Goal: Check status: Check status

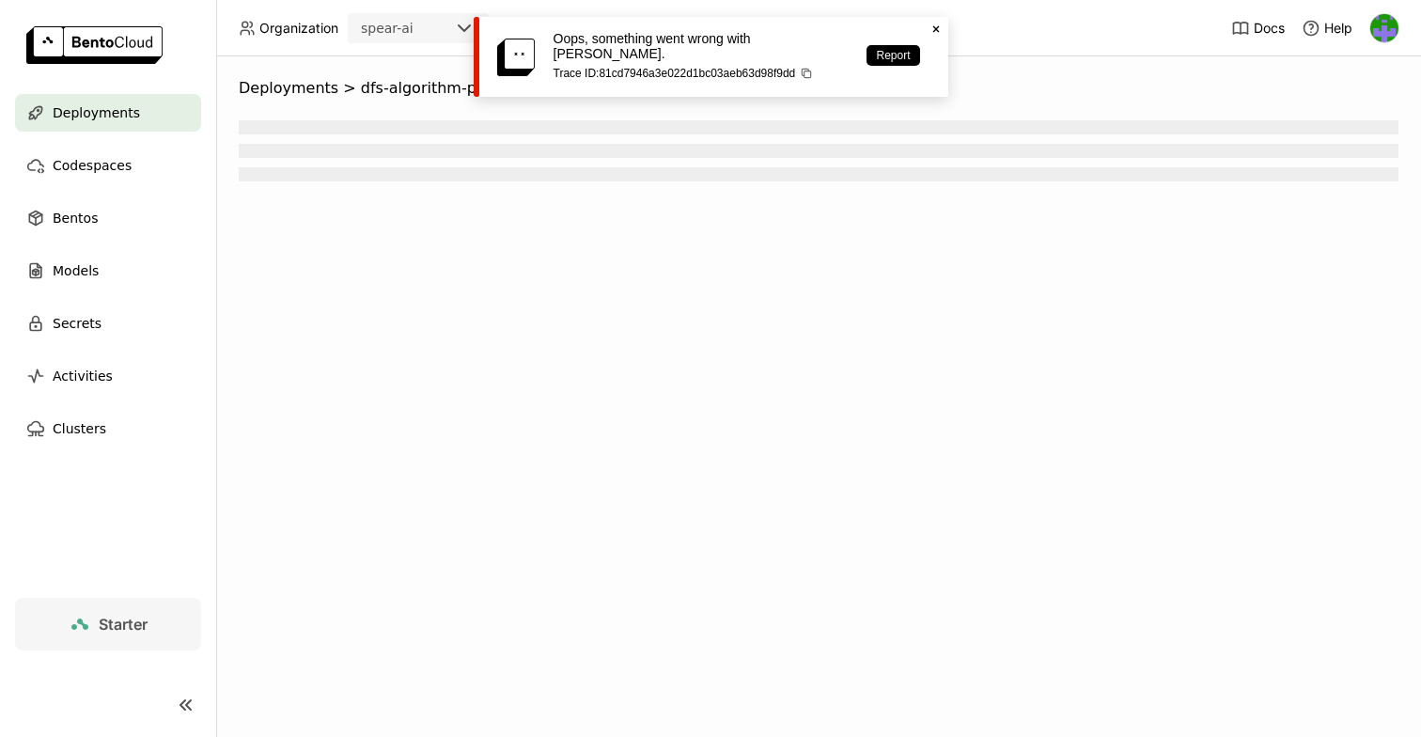
click at [142, 119] on div "Deployments" at bounding box center [108, 113] width 186 height 38
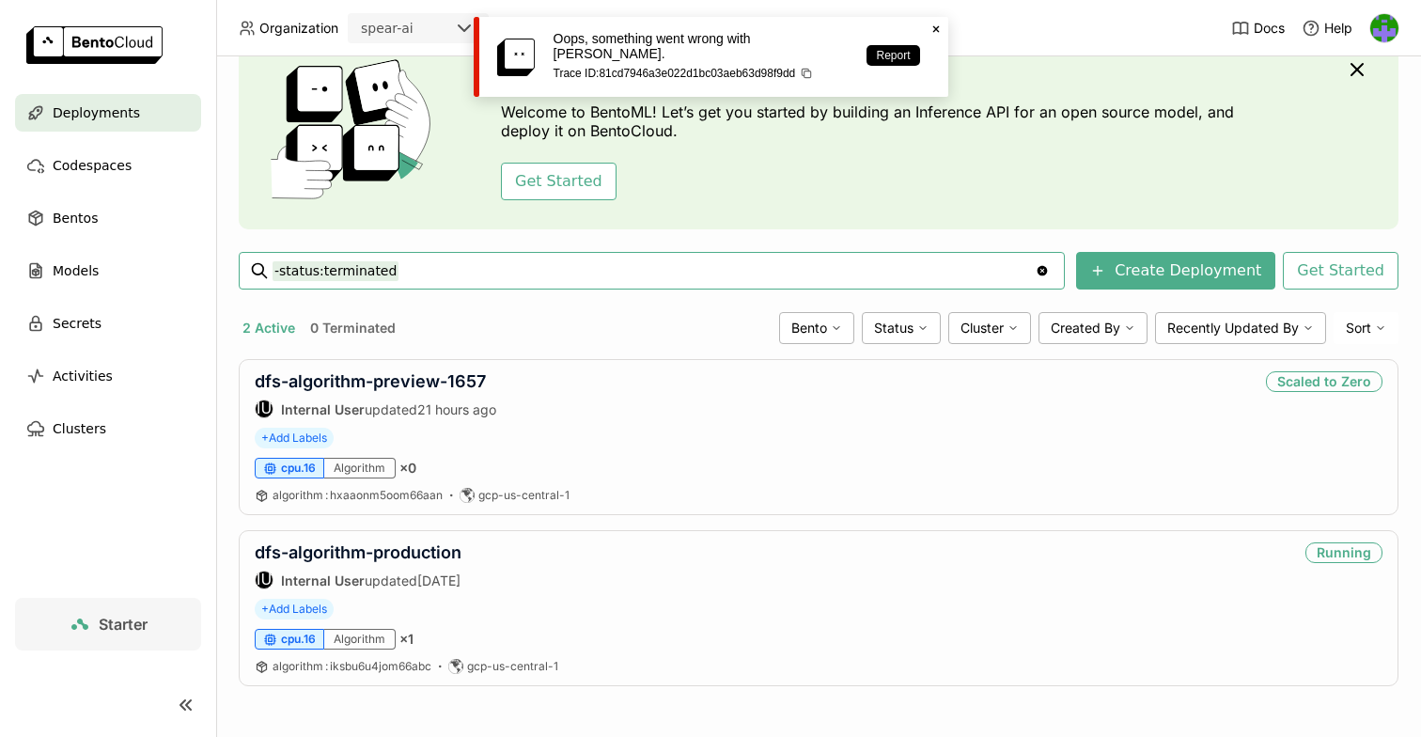
scroll to position [86, 0]
click at [388, 375] on link "dfs-algorithm-preview-1657" at bounding box center [370, 381] width 231 height 20
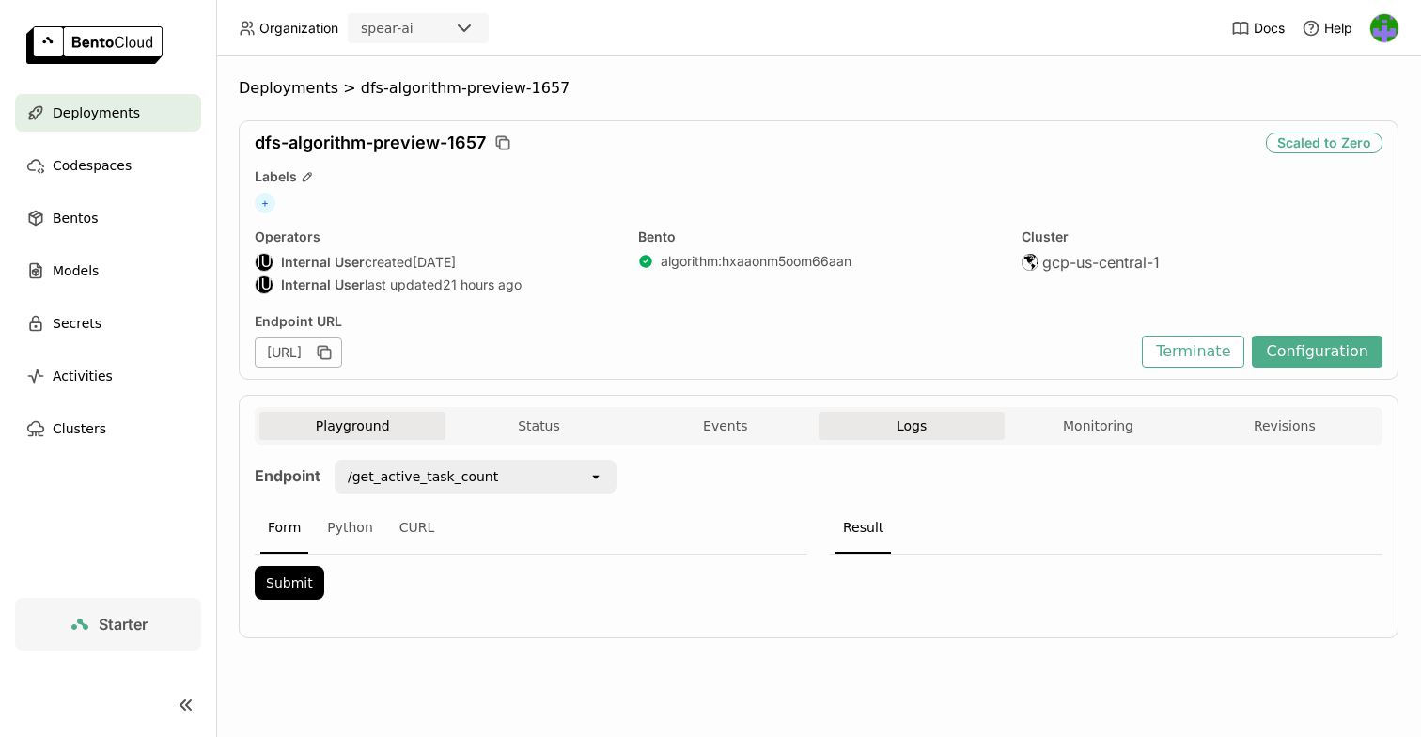
click at [940, 425] on button "Logs" at bounding box center [911, 426] width 186 height 28
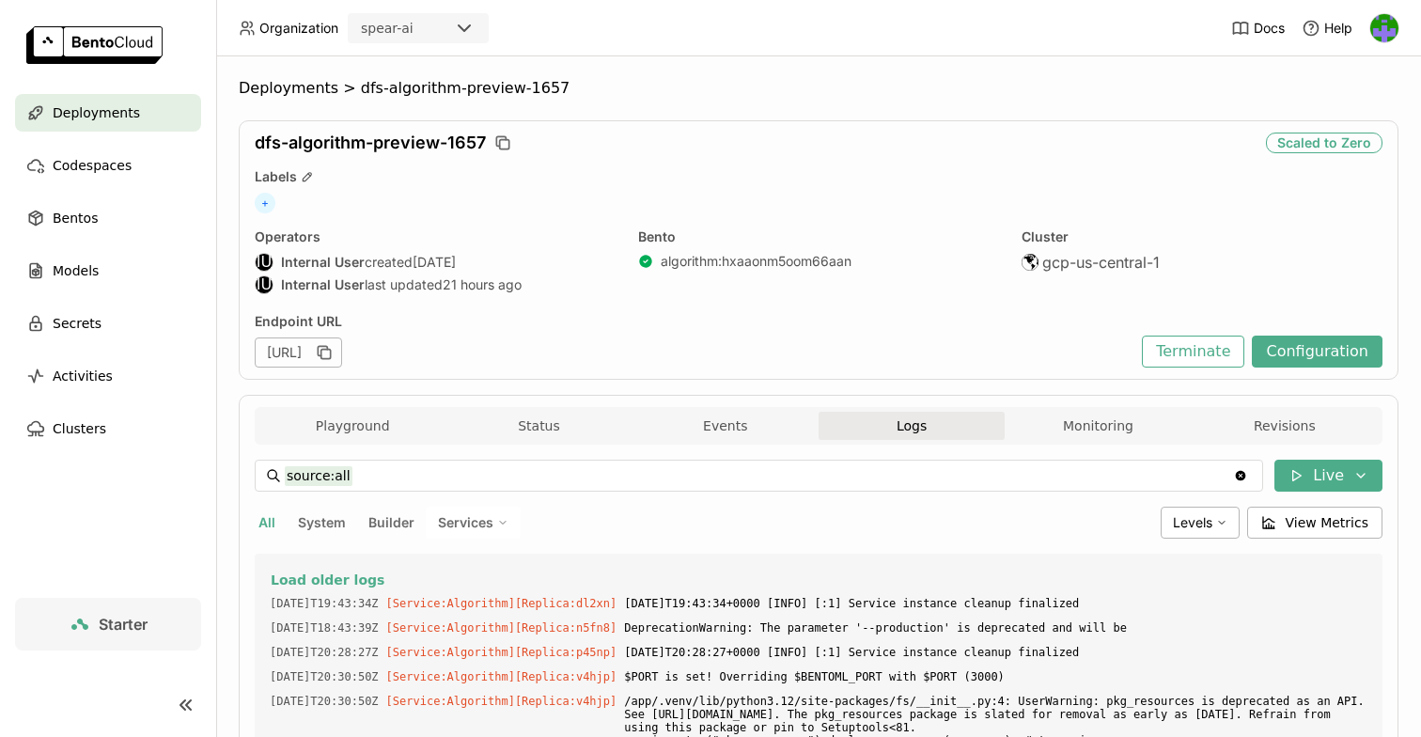
click at [128, 113] on span "Deployments" at bounding box center [96, 112] width 87 height 23
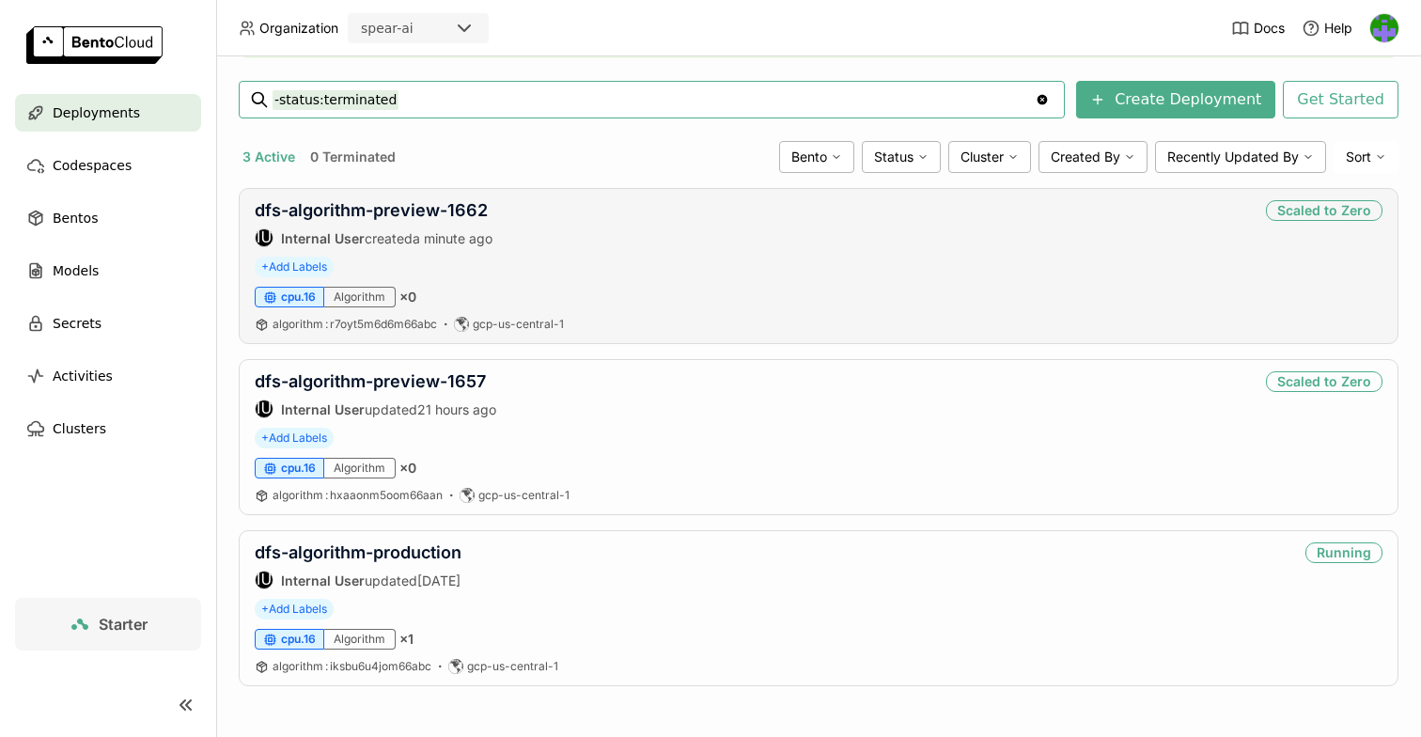
scroll to position [257, 0]
click at [444, 214] on link "dfs-algorithm-preview-1662" at bounding box center [371, 210] width 233 height 20
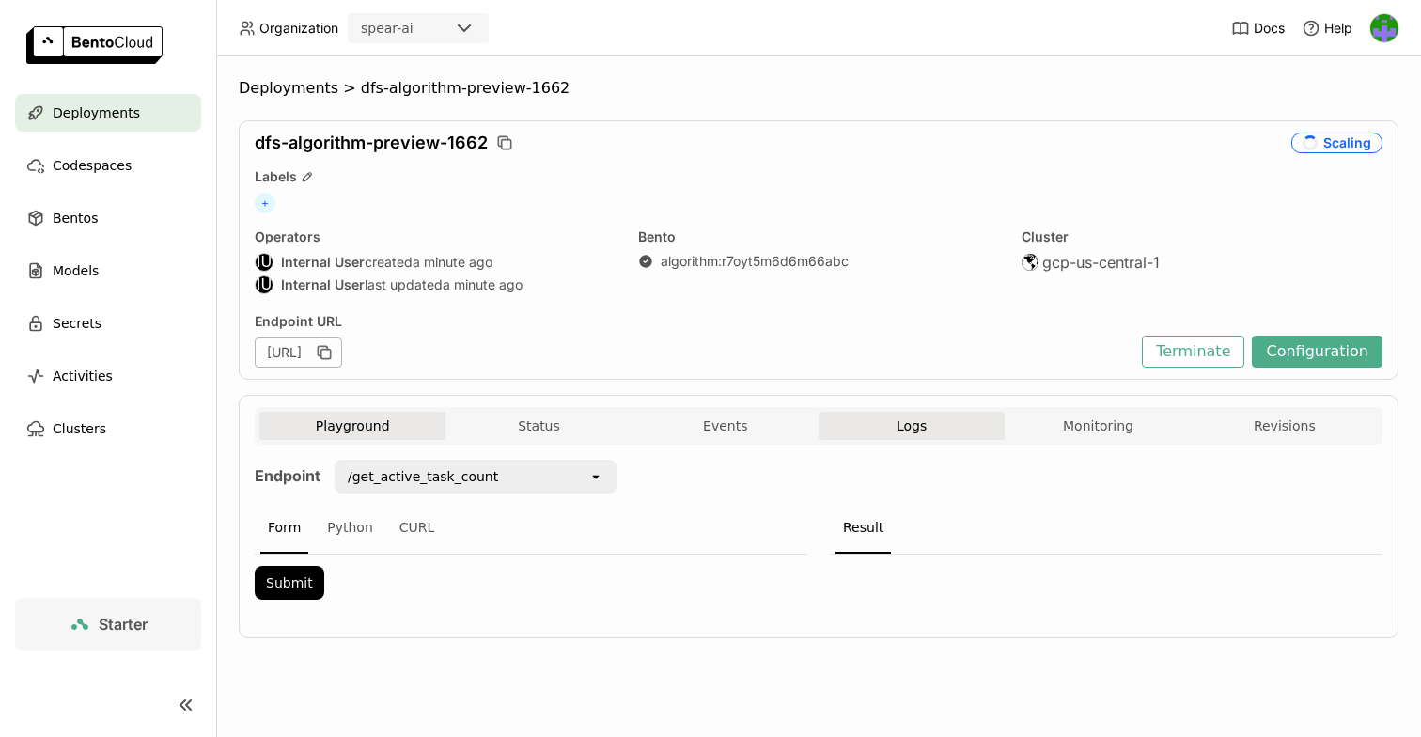
click at [929, 427] on button "Logs" at bounding box center [911, 426] width 186 height 28
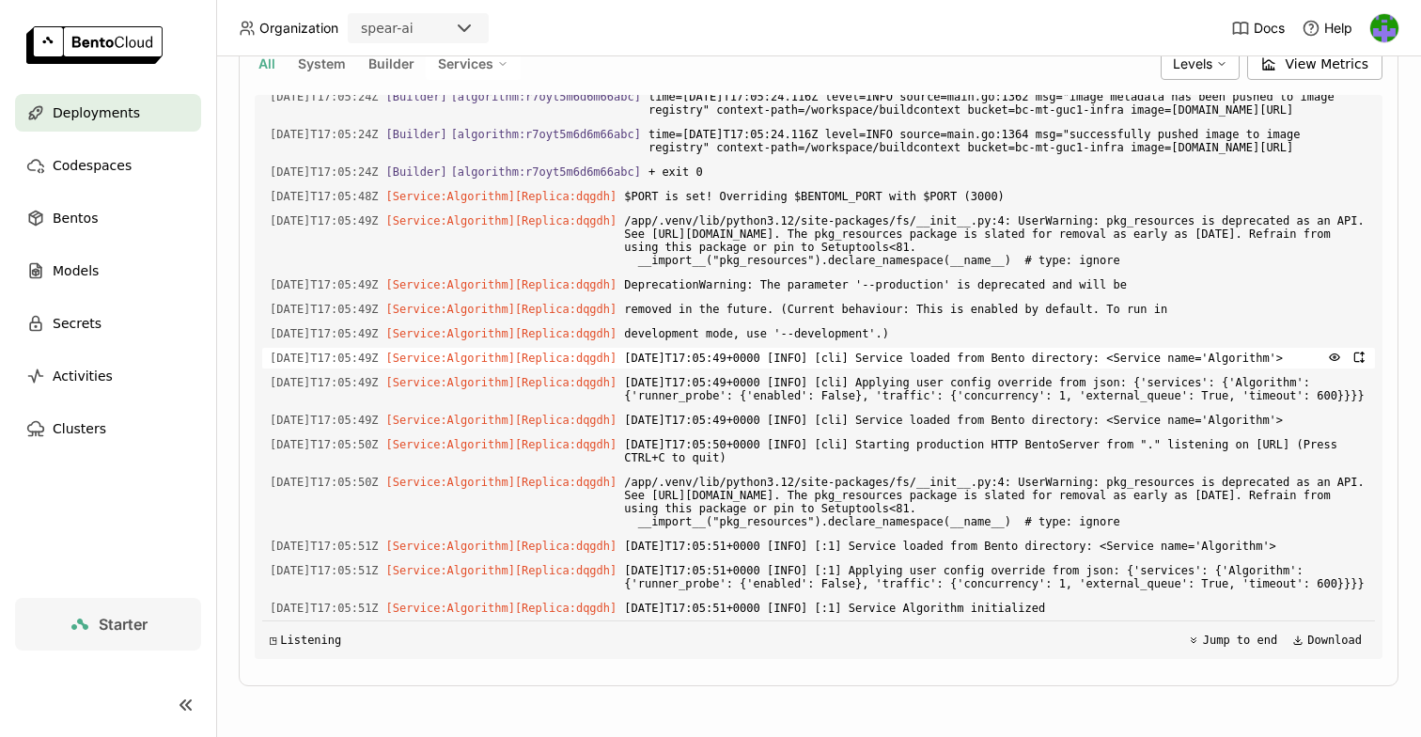
scroll to position [2, 0]
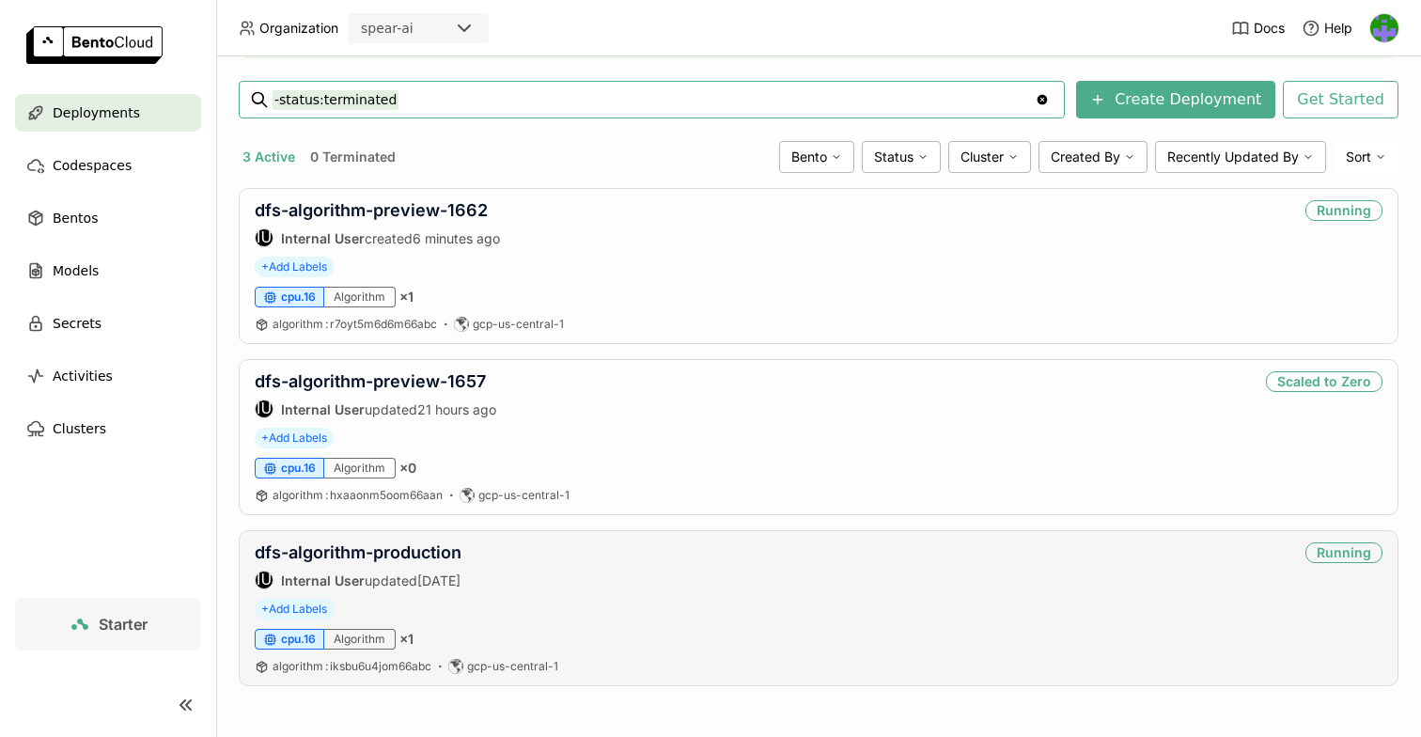
scroll to position [257, 0]
click at [416, 553] on link "dfs-algorithm-production" at bounding box center [358, 552] width 207 height 20
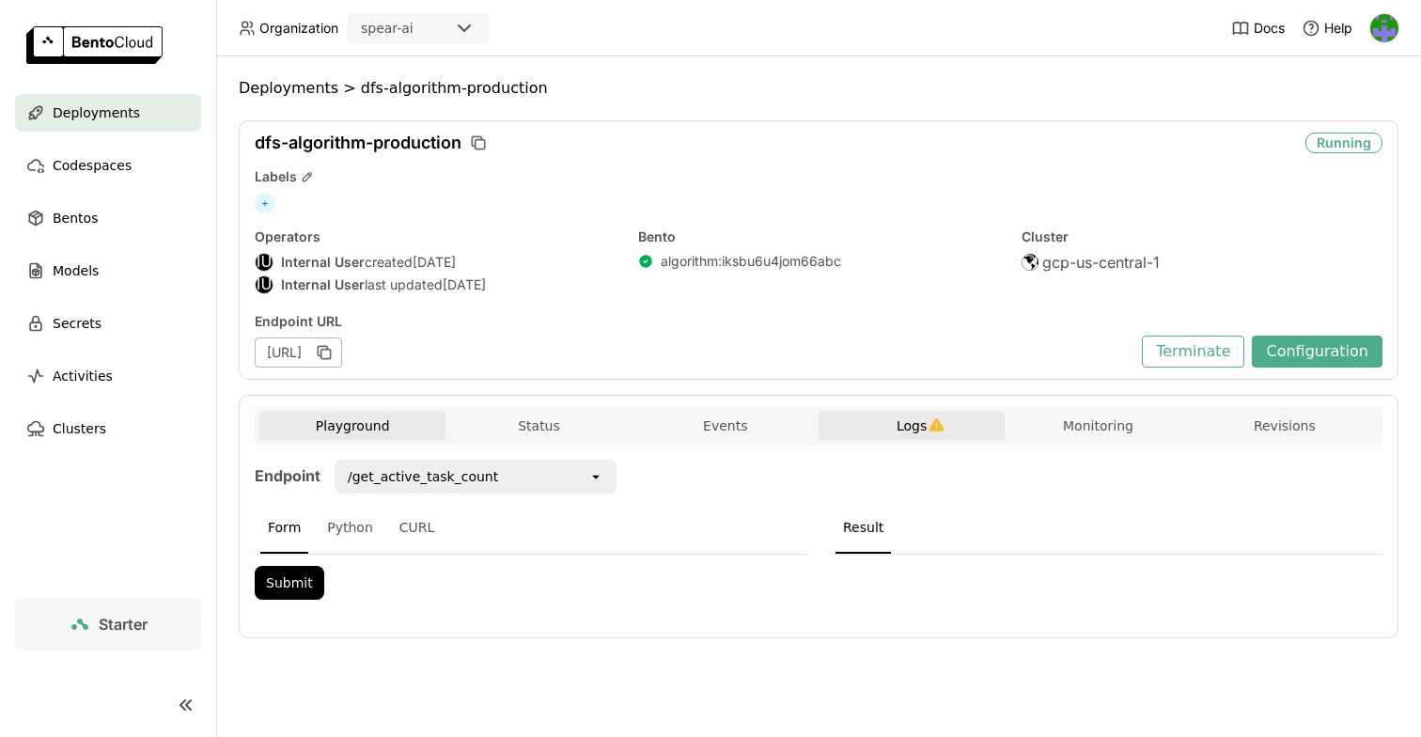
click at [903, 433] on span "Logs" at bounding box center [911, 425] width 30 height 17
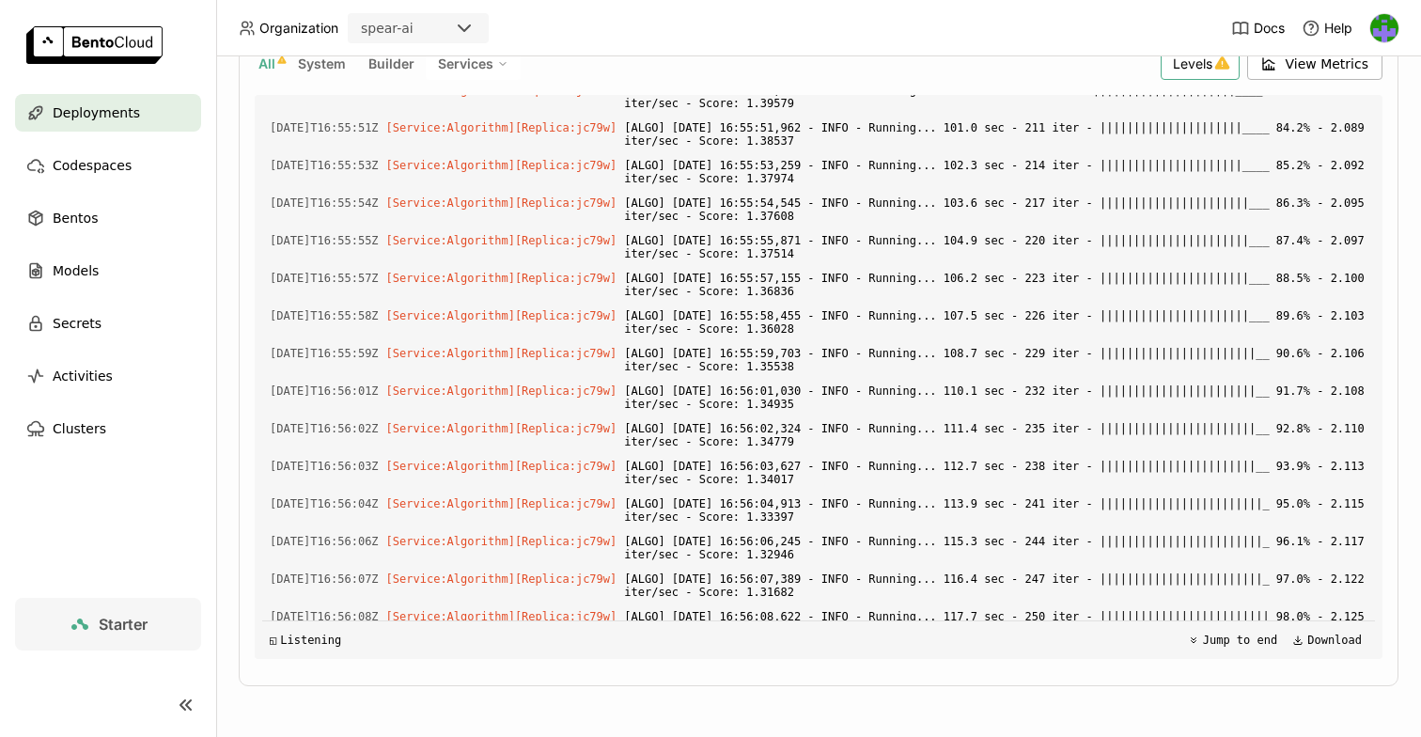
click at [1212, 71] on span "Levels" at bounding box center [1192, 63] width 39 height 17
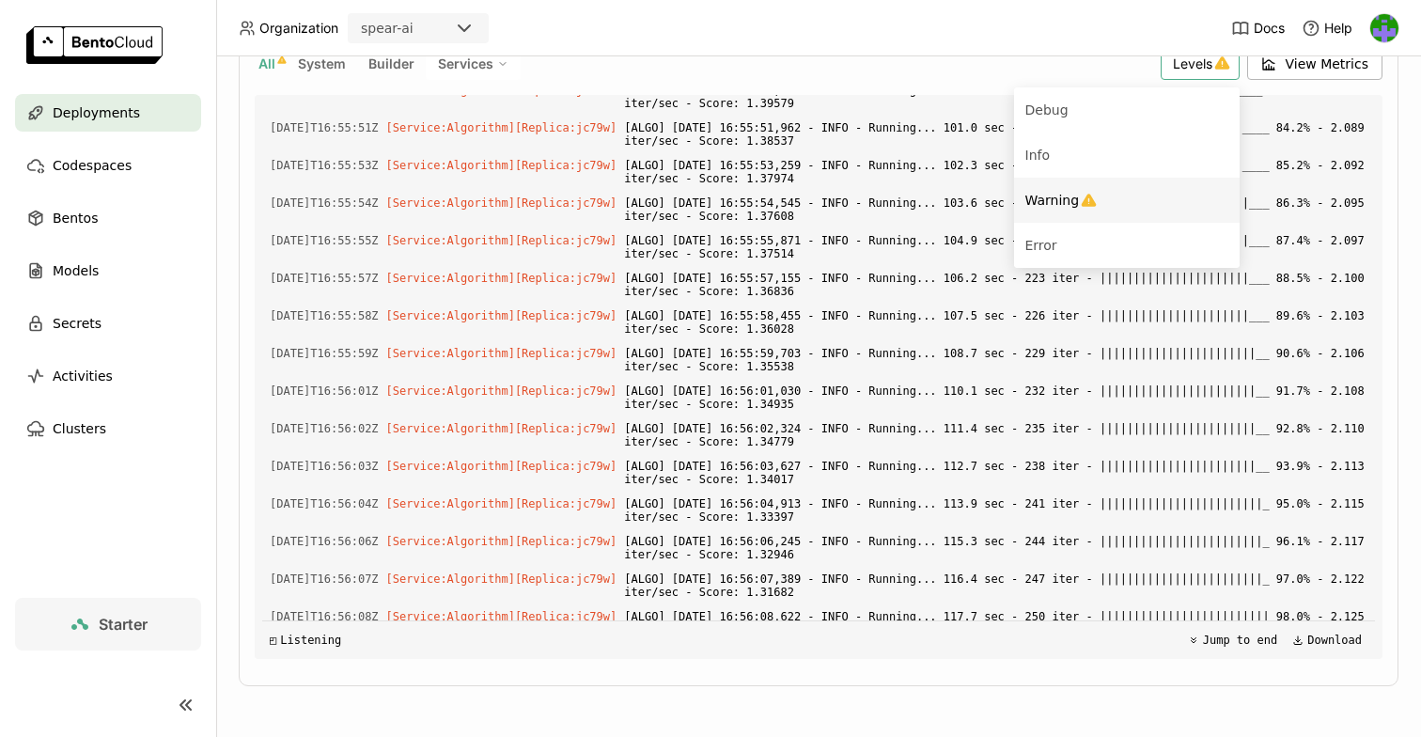
click at [1139, 208] on div "Warning" at bounding box center [1126, 200] width 203 height 23
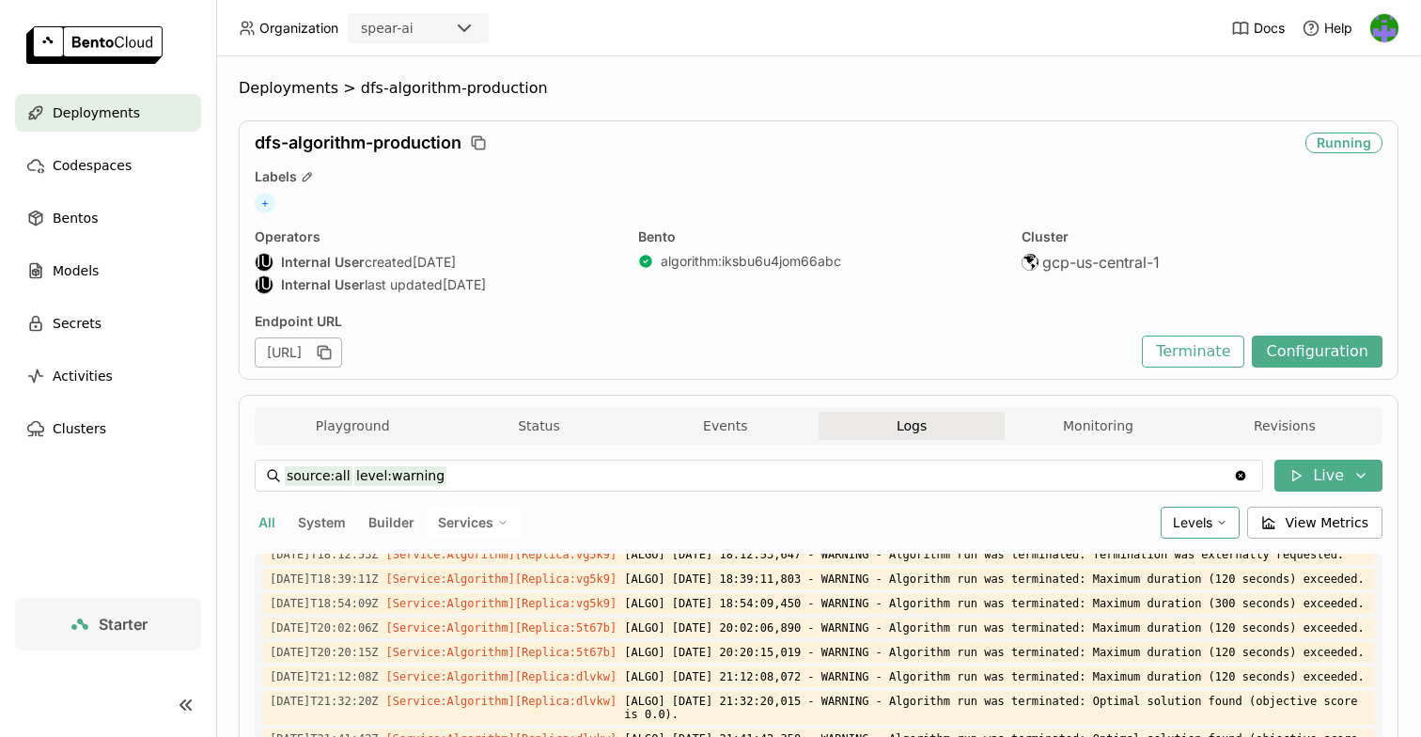
click at [1203, 533] on div "Levels" at bounding box center [1200, 522] width 79 height 32
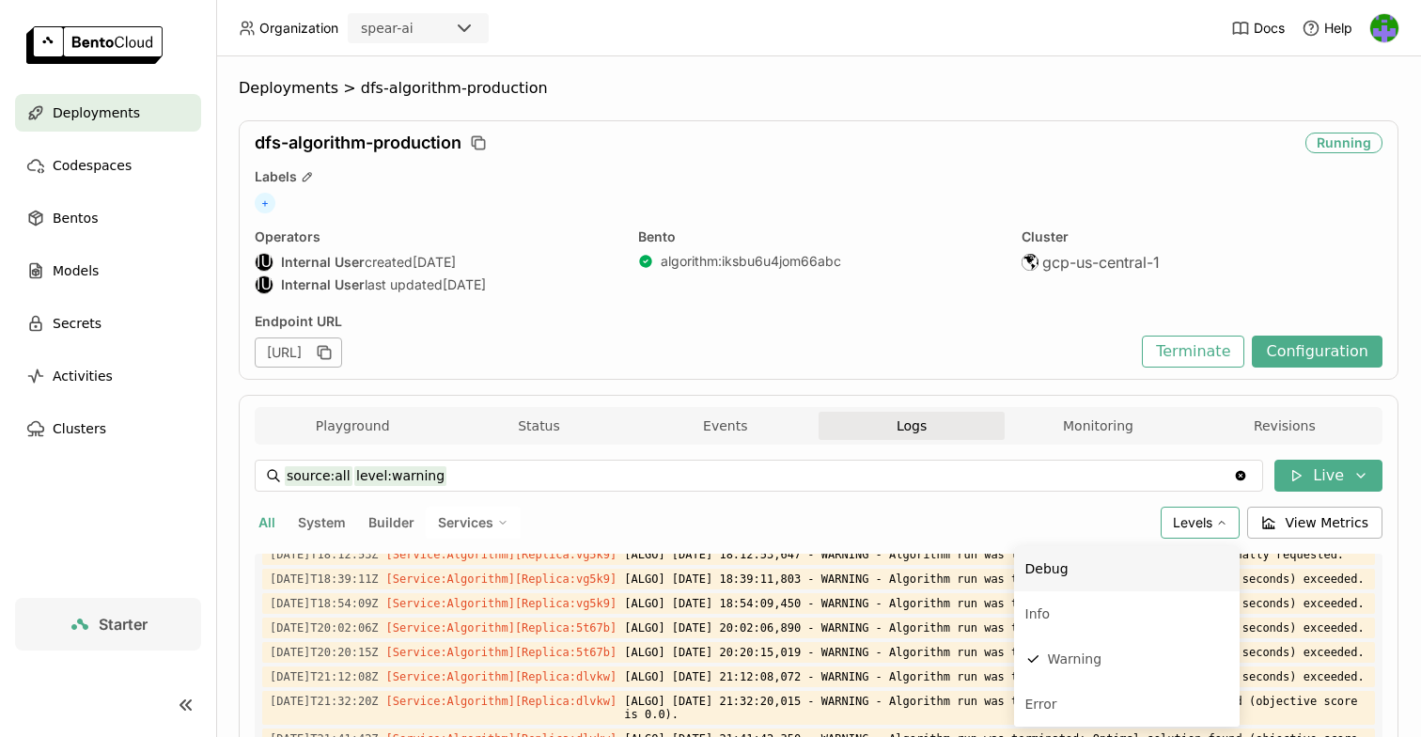
click at [1141, 566] on div "Debug" at bounding box center [1126, 568] width 203 height 23
type input "source:all level:warning level:debug"
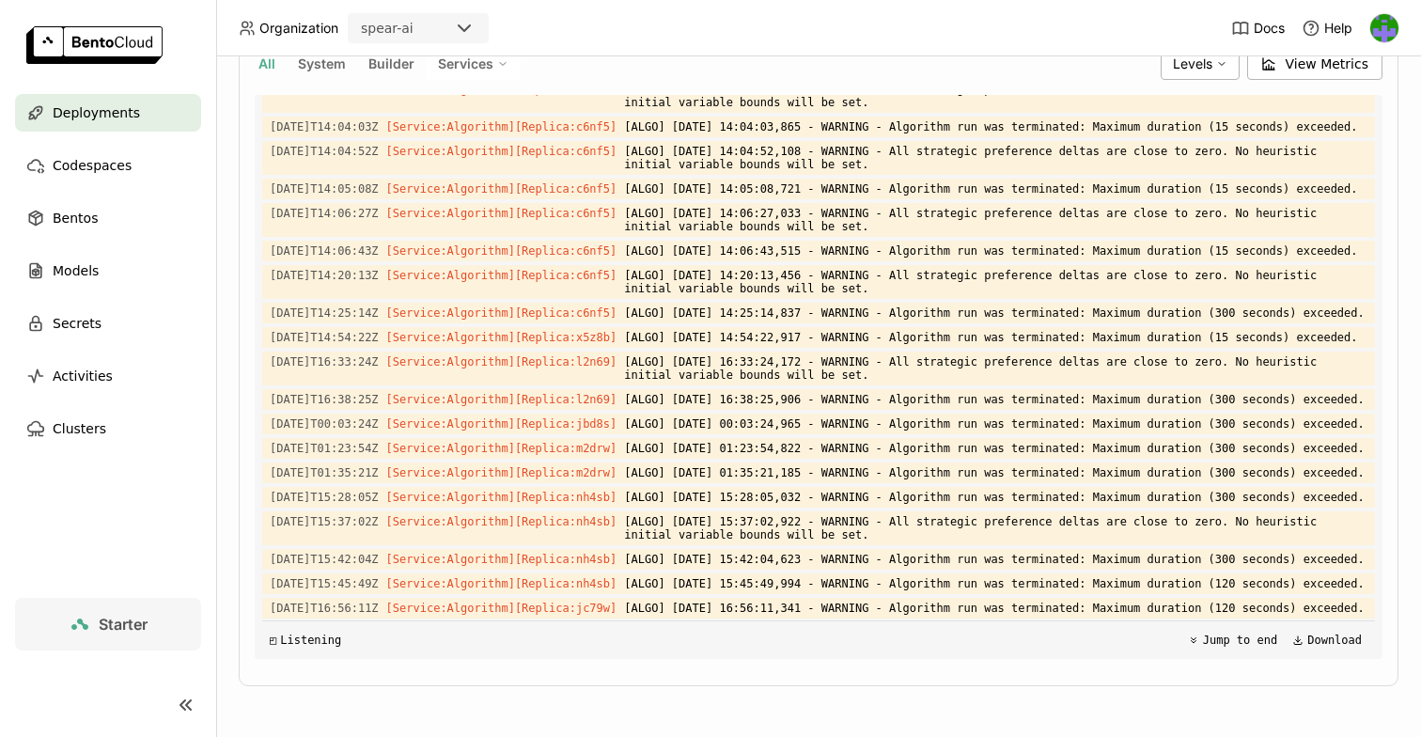
scroll to position [459, 0]
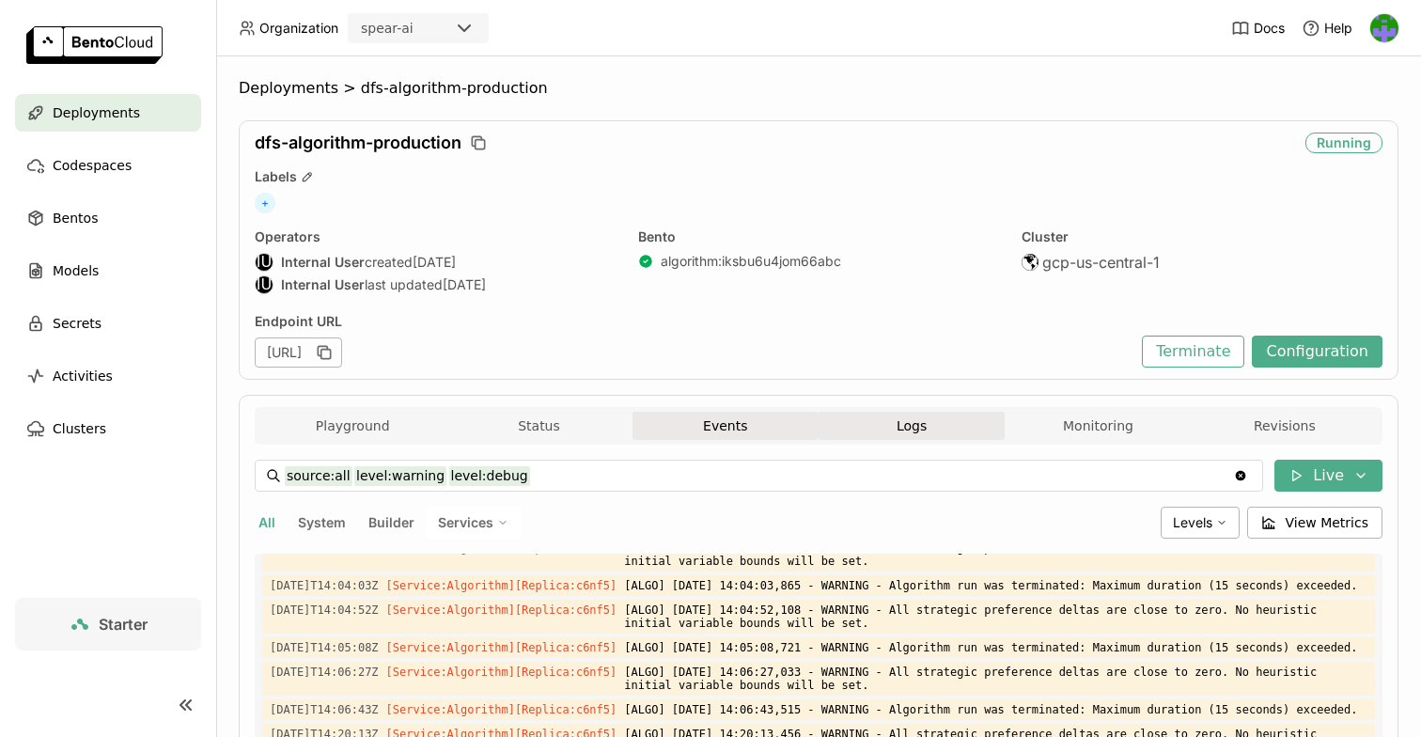
click at [729, 419] on button "Events" at bounding box center [725, 426] width 186 height 28
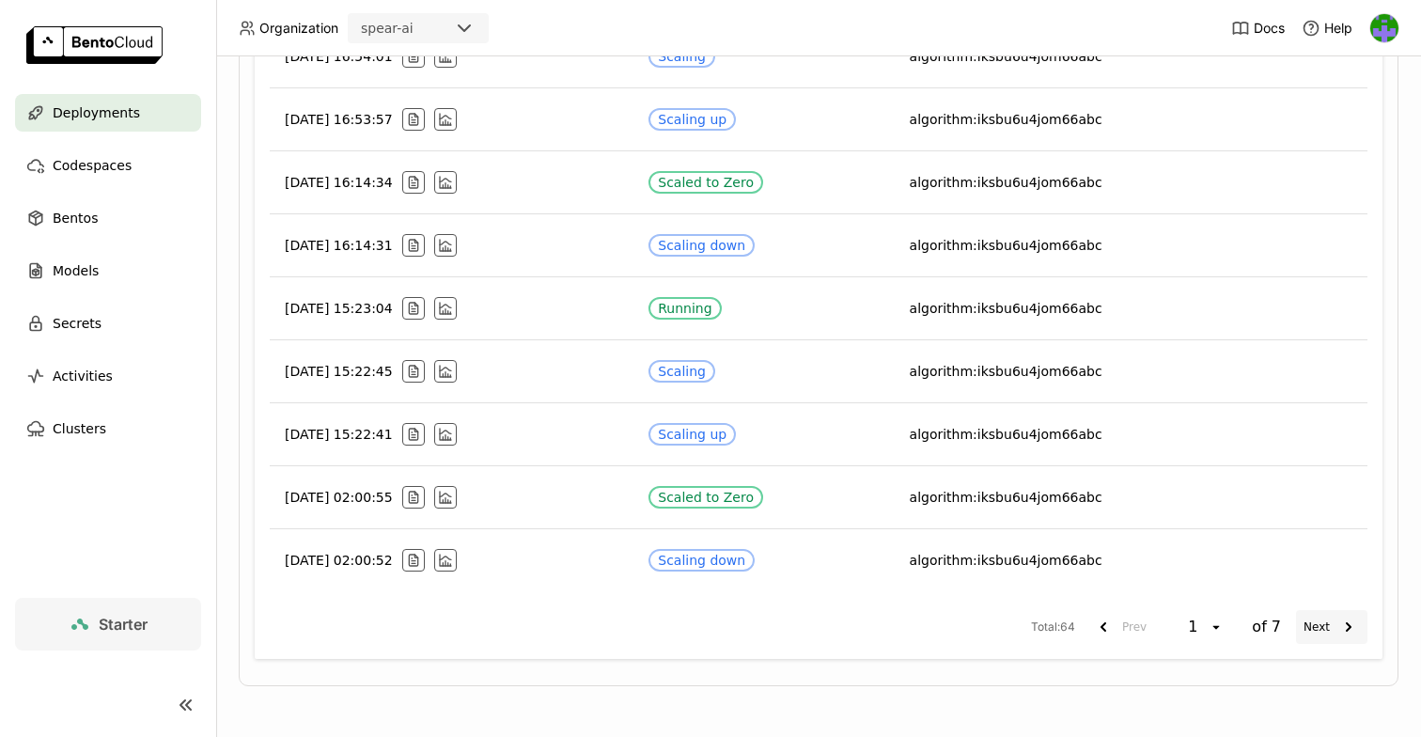
click at [1305, 630] on button "Next" at bounding box center [1331, 627] width 71 height 34
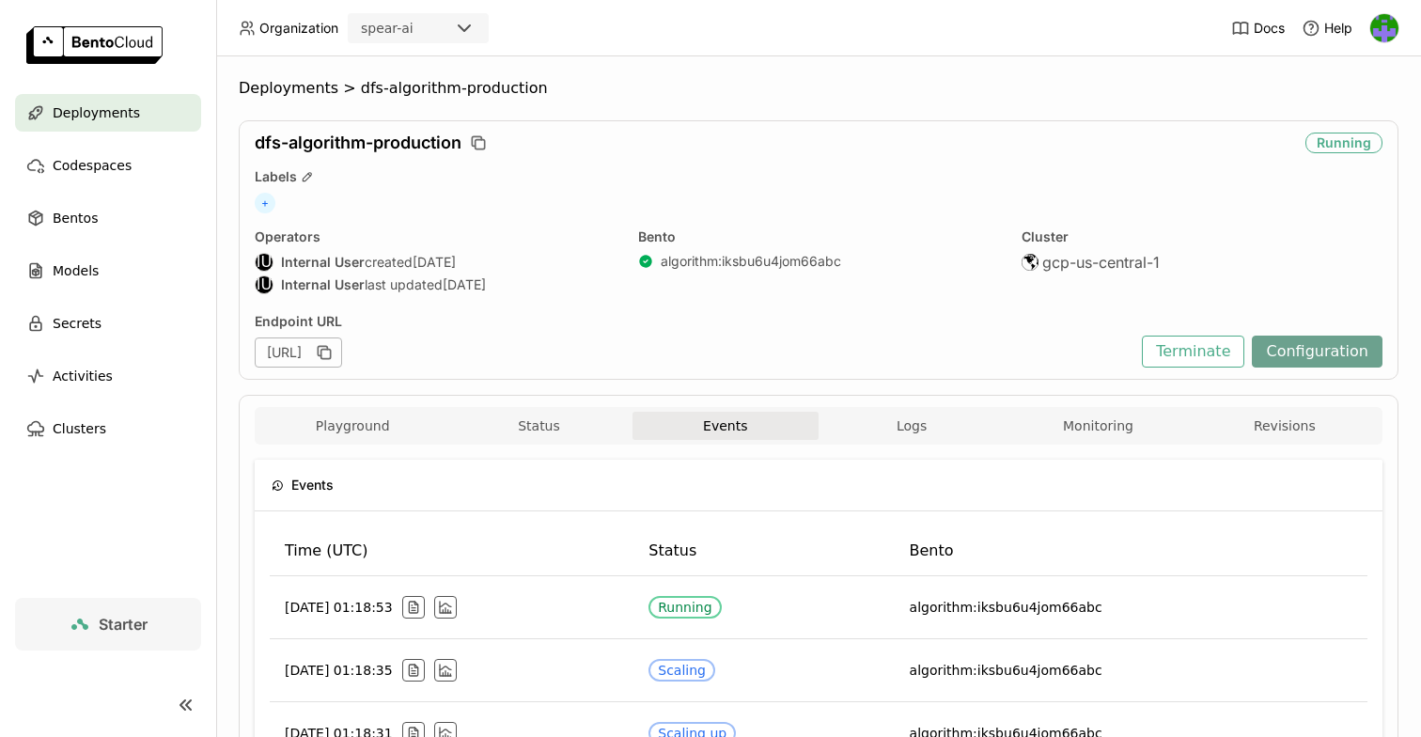
click at [1314, 357] on button "Configuration" at bounding box center [1317, 351] width 131 height 32
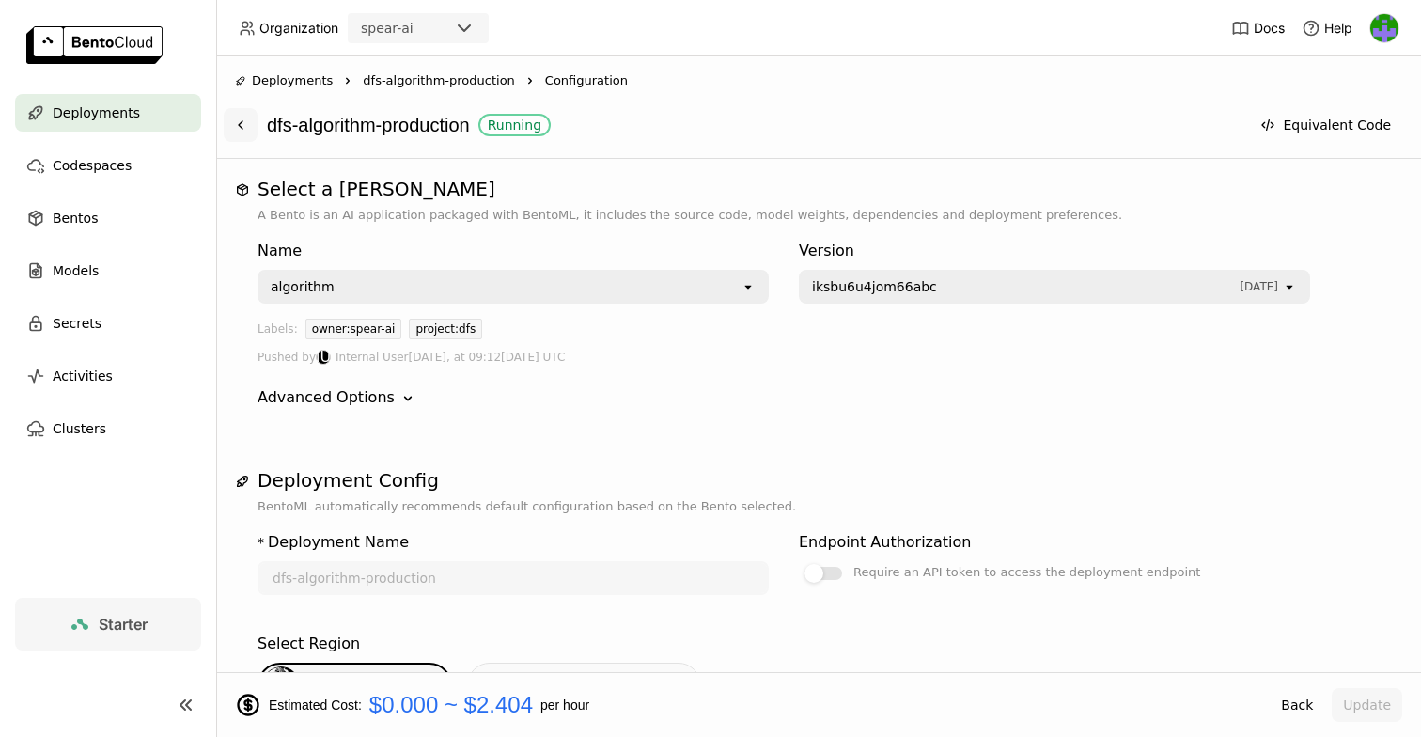
click at [238, 130] on icon at bounding box center [240, 124] width 15 height 15
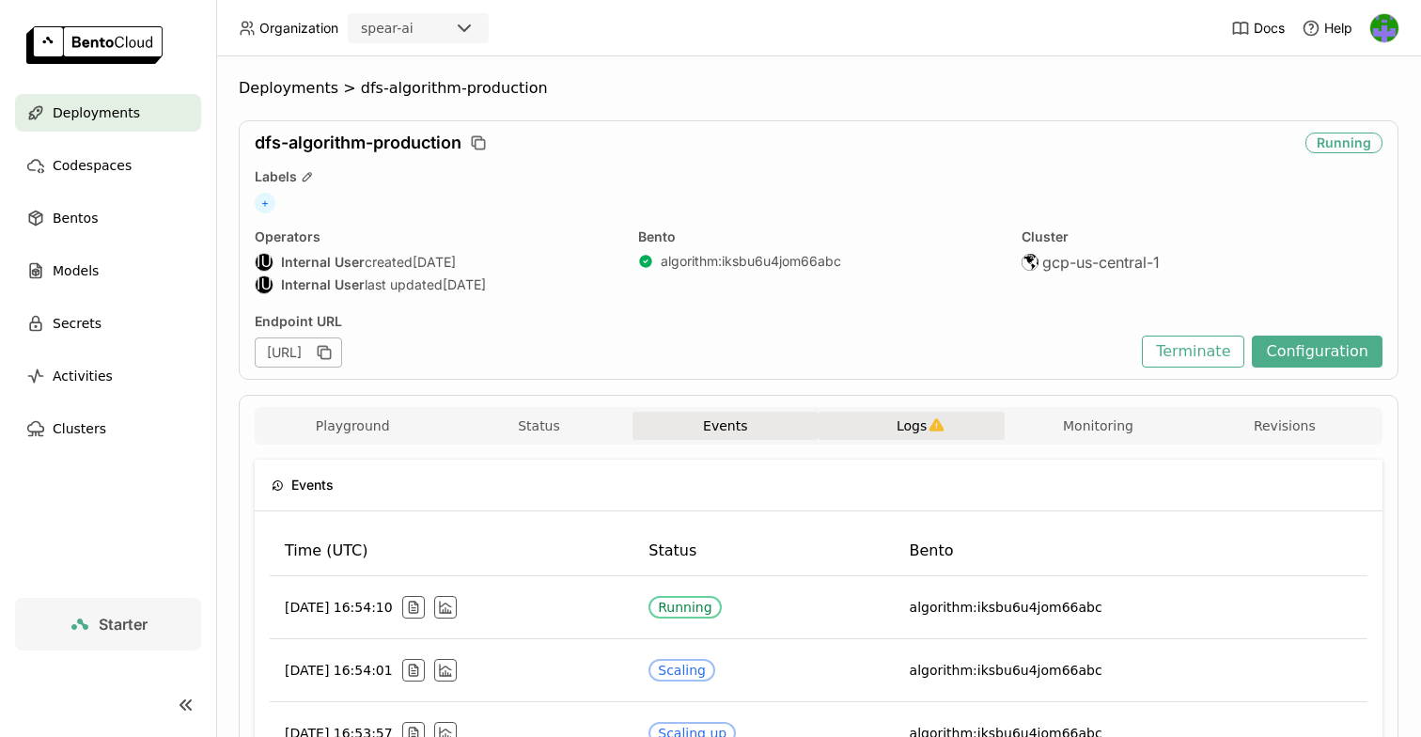
click at [910, 424] on span "Logs" at bounding box center [911, 425] width 30 height 17
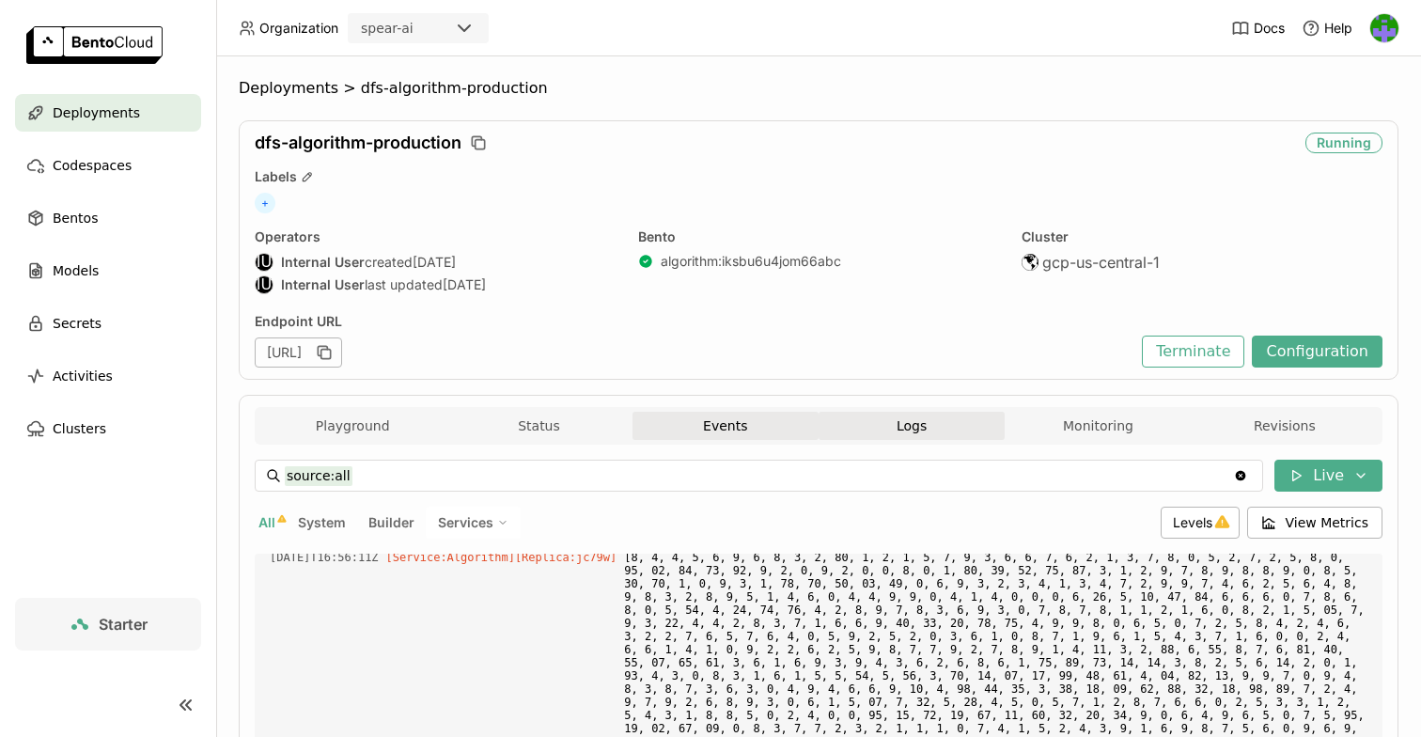
click at [682, 428] on button "Events" at bounding box center [725, 426] width 186 height 28
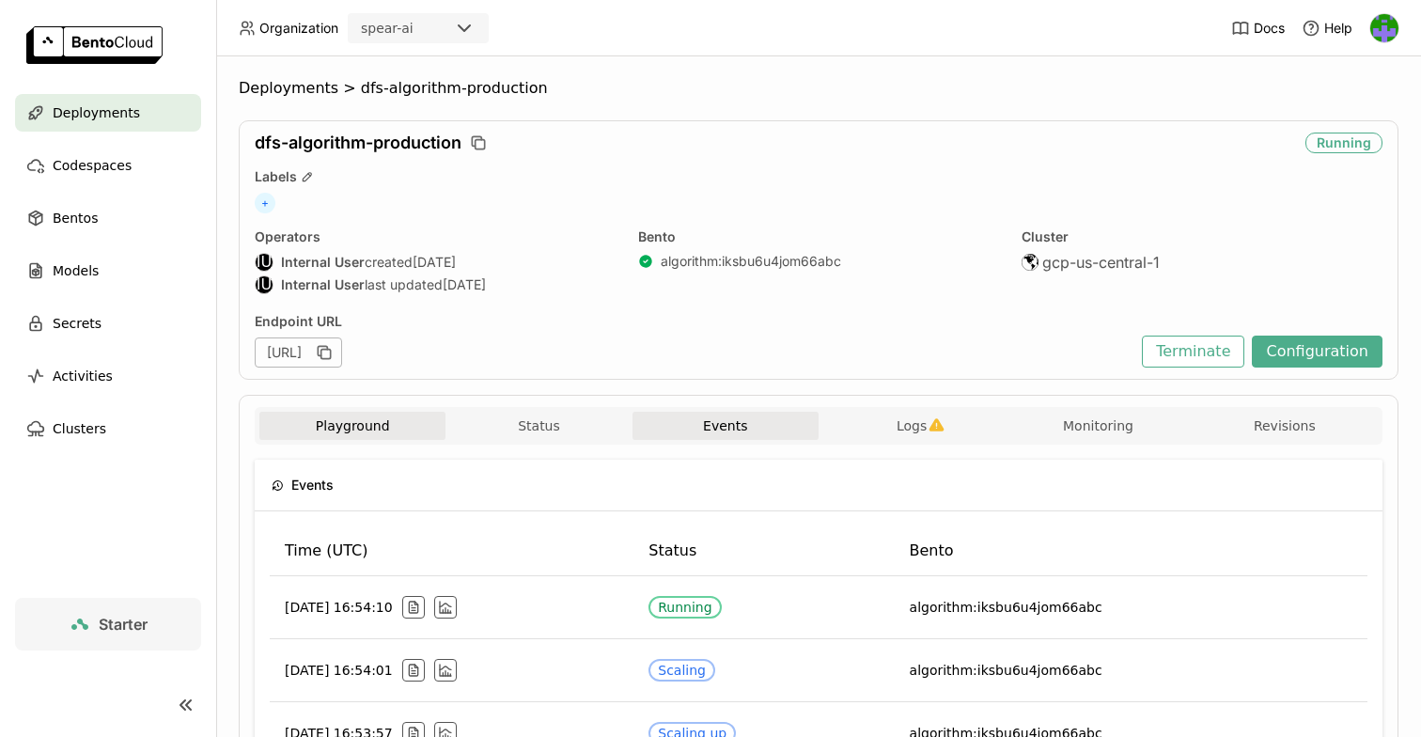
click at [409, 425] on button "Playground" at bounding box center [352, 426] width 186 height 28
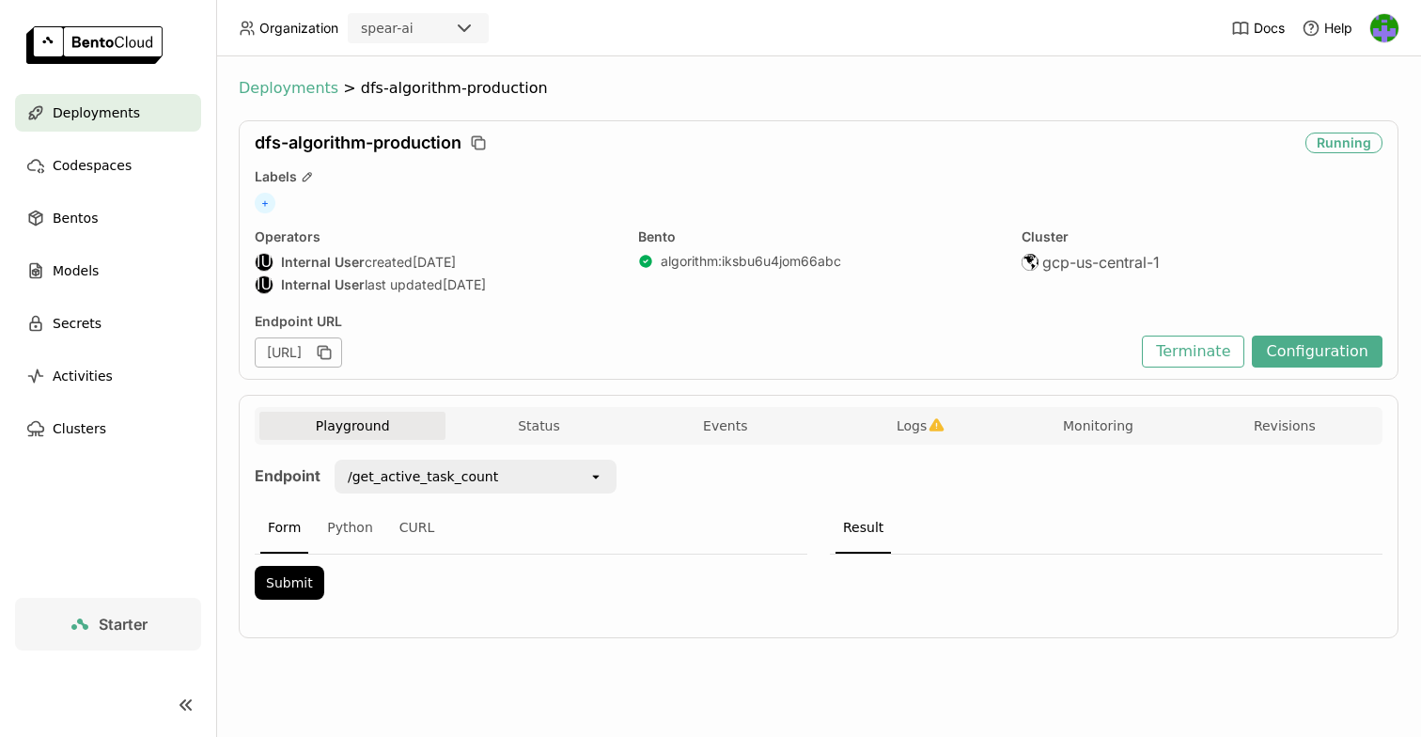
click at [298, 87] on span "Deployments" at bounding box center [289, 88] width 100 height 19
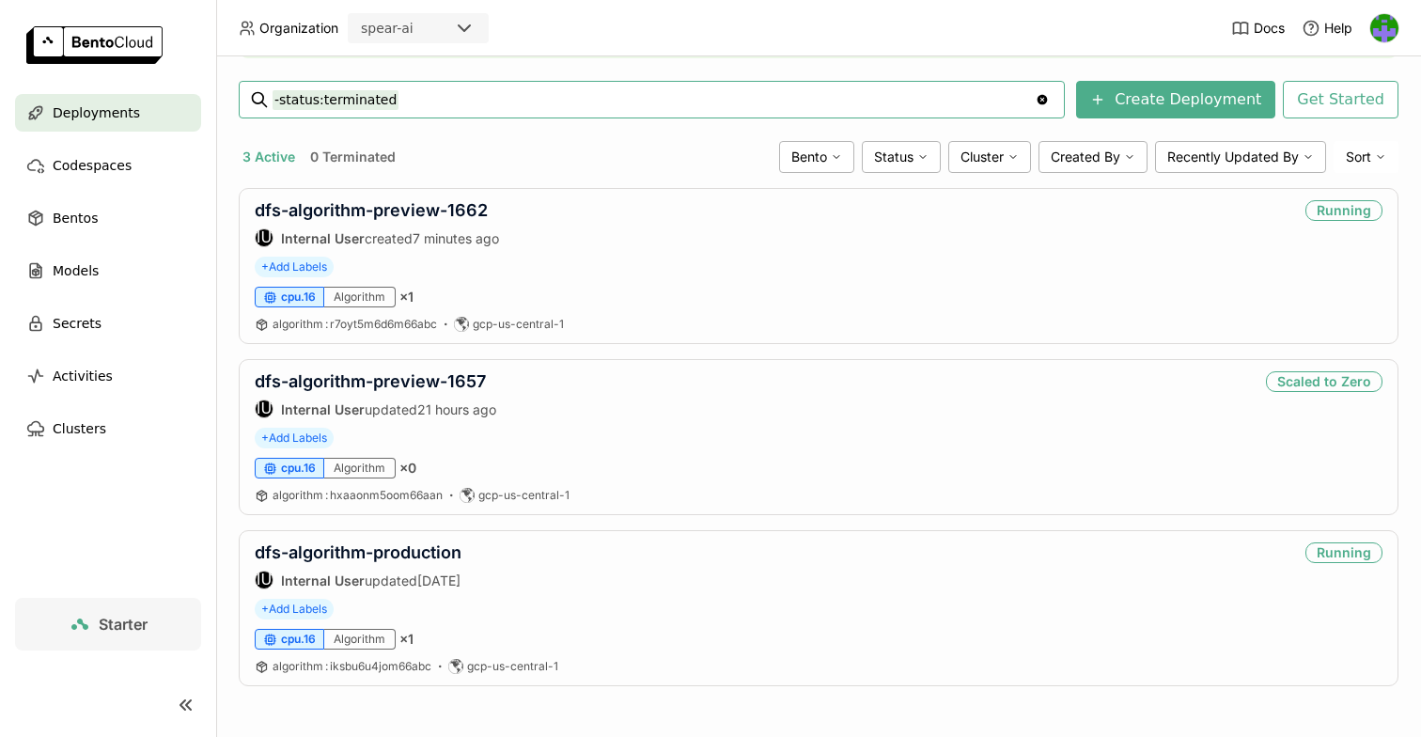
click at [367, 162] on button "0 Terminated" at bounding box center [352, 157] width 93 height 24
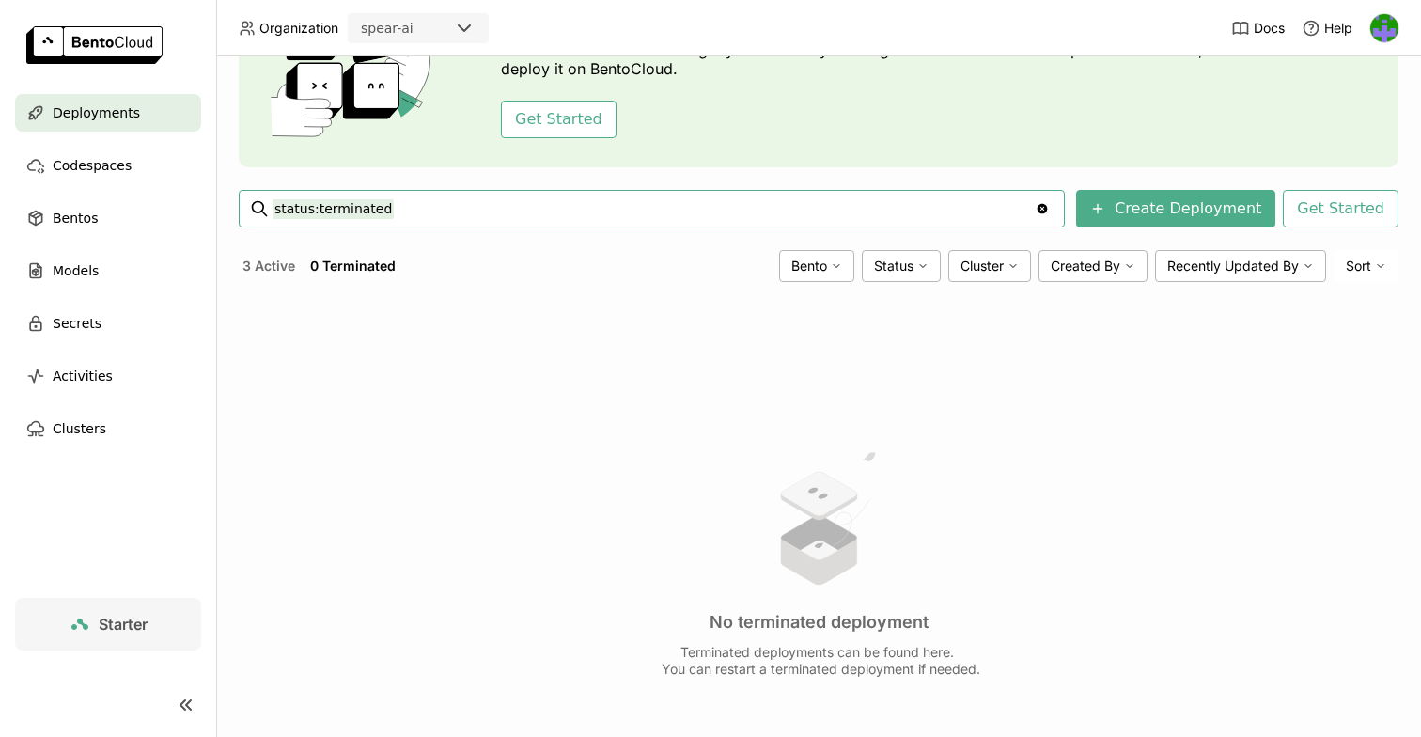
click at [276, 261] on button "3 Active" at bounding box center [269, 266] width 60 height 24
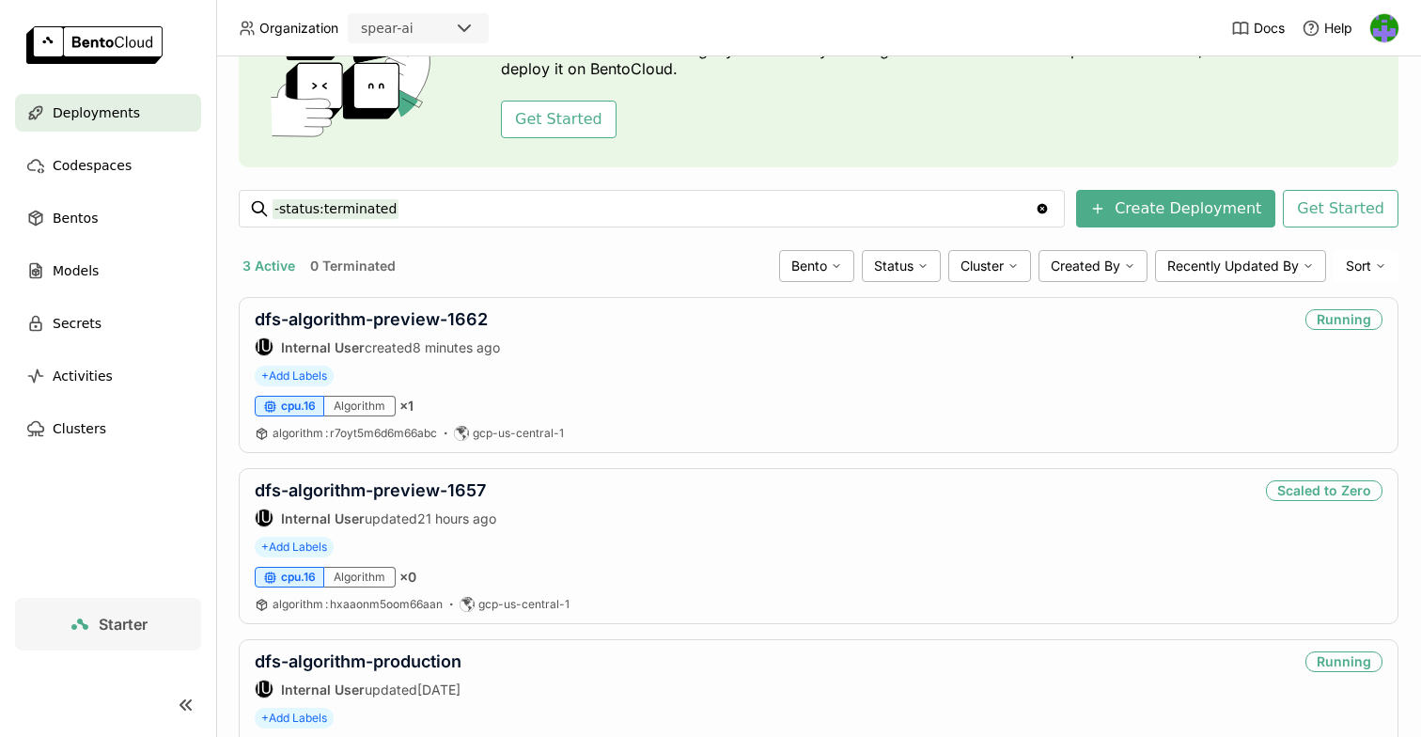
click at [1021, 2] on header "Organization spear-ai Docs Help" at bounding box center [710, 28] width 1421 height 56
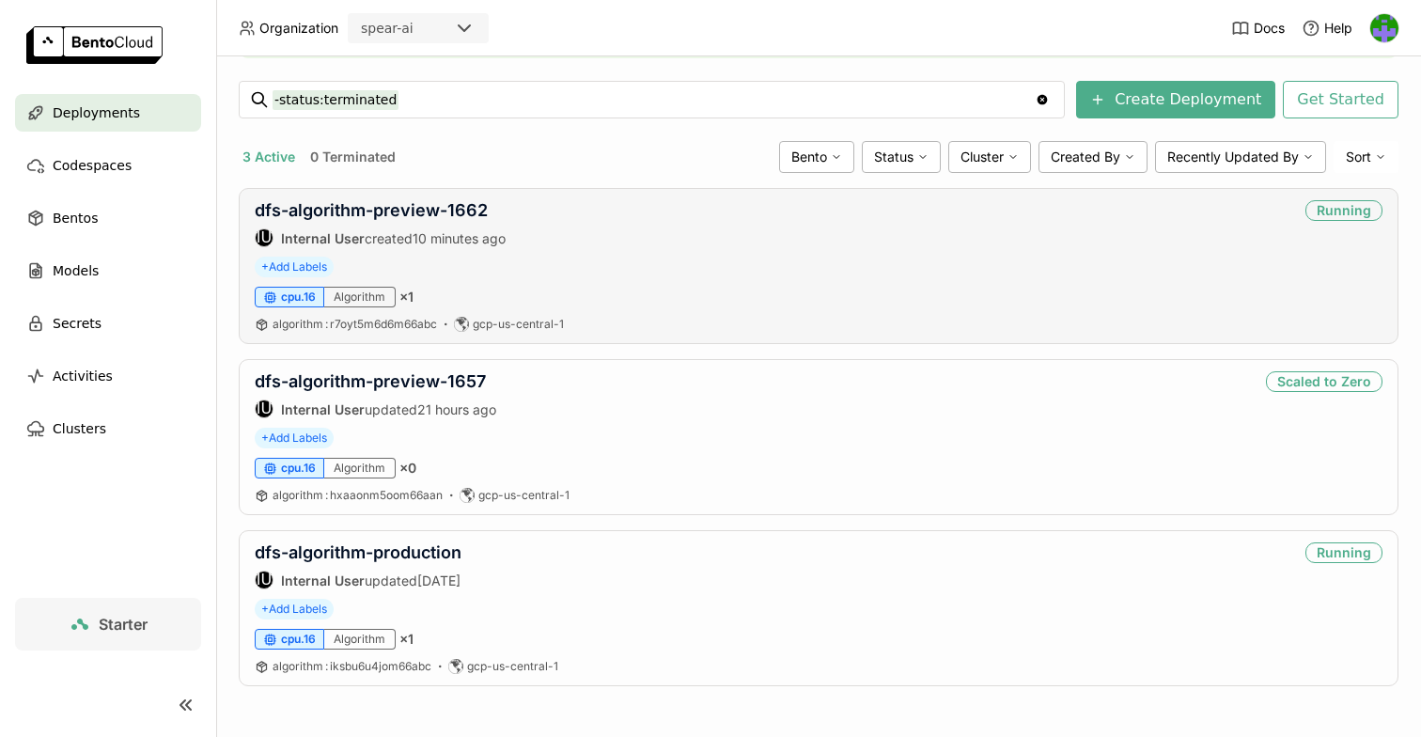
scroll to position [257, 0]
